Goal: Book appointment/travel/reservation

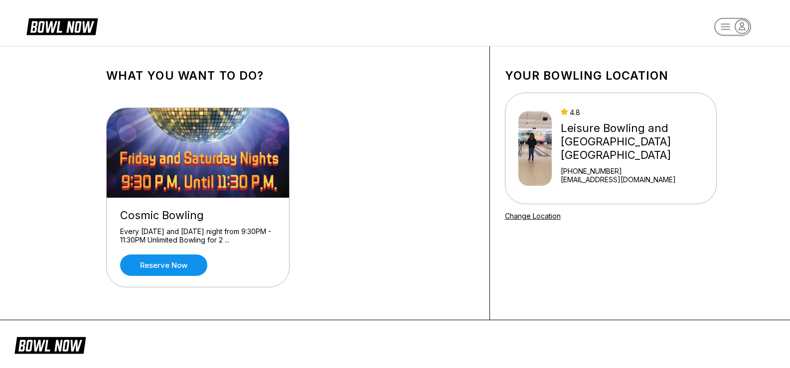
click at [719, 29] on rect "button" at bounding box center [732, 26] width 36 height 17
click at [480, 40] on header at bounding box center [395, 23] width 790 height 46
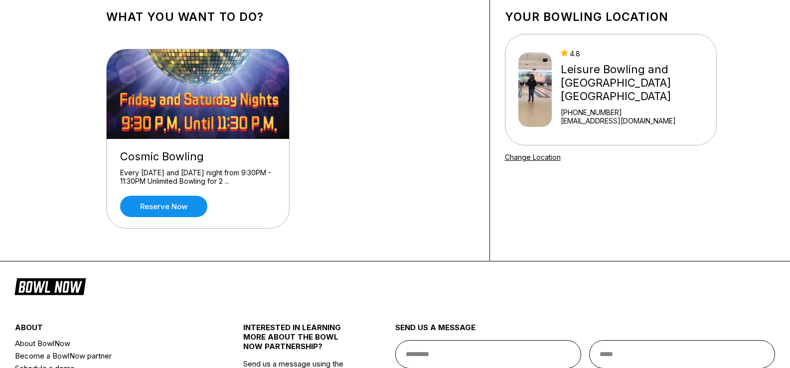
scroll to position [55, 0]
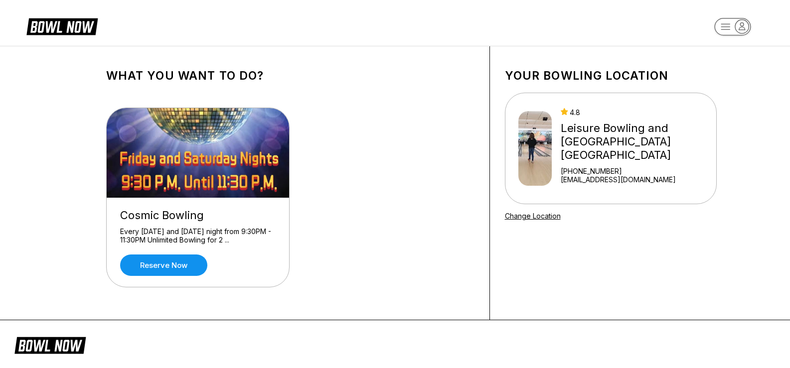
click at [600, 136] on div "Leisure Bowling and [GEOGRAPHIC_DATA] [GEOGRAPHIC_DATA]" at bounding box center [636, 142] width 151 height 40
click at [730, 22] on rect "button" at bounding box center [732, 26] width 36 height 17
click at [731, 25] on rect "button" at bounding box center [732, 26] width 36 height 17
